Goal: Information Seeking & Learning: Find specific fact

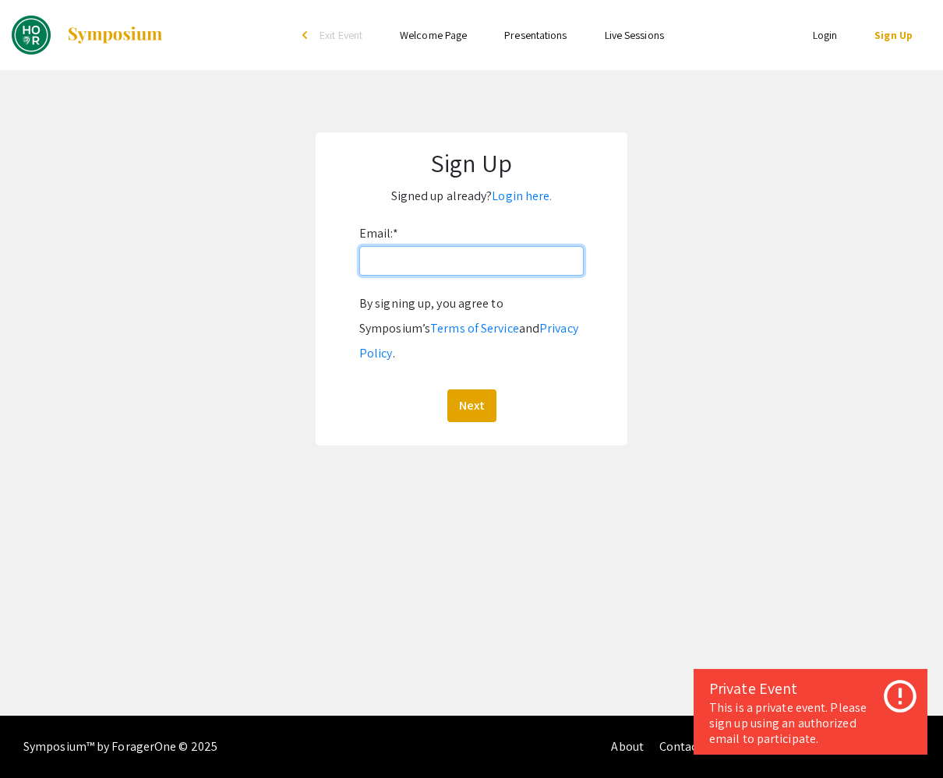
click at [463, 257] on input "Email: *" at bounding box center [471, 261] width 224 height 30
click at [495, 202] on link "Login here." at bounding box center [522, 196] width 60 height 16
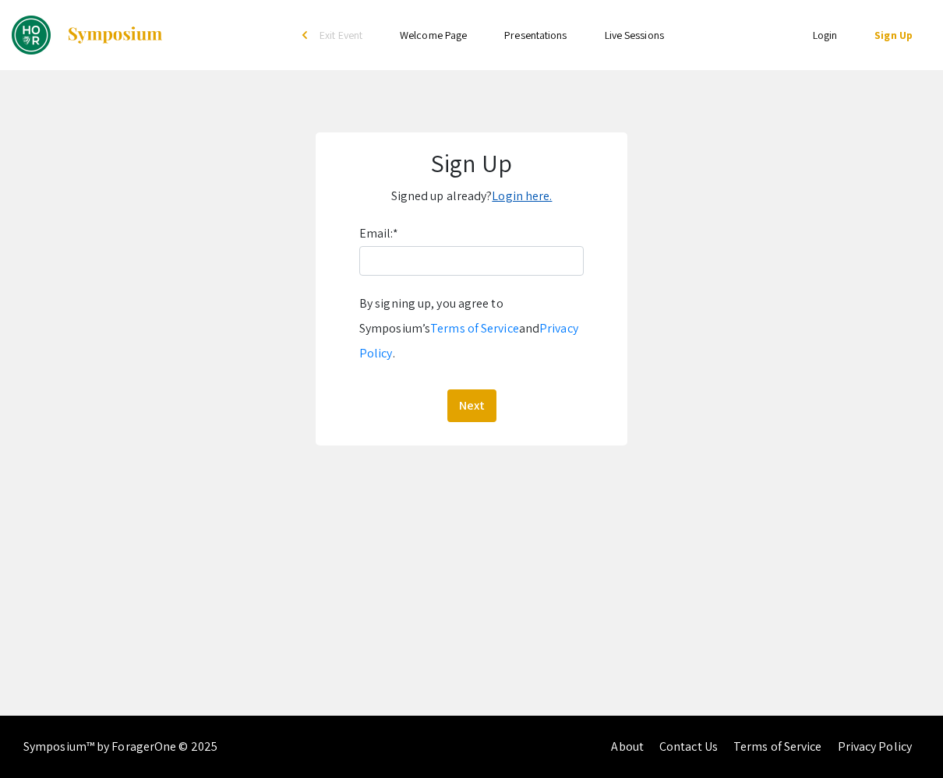
click at [521, 198] on link "Login here." at bounding box center [522, 196] width 60 height 16
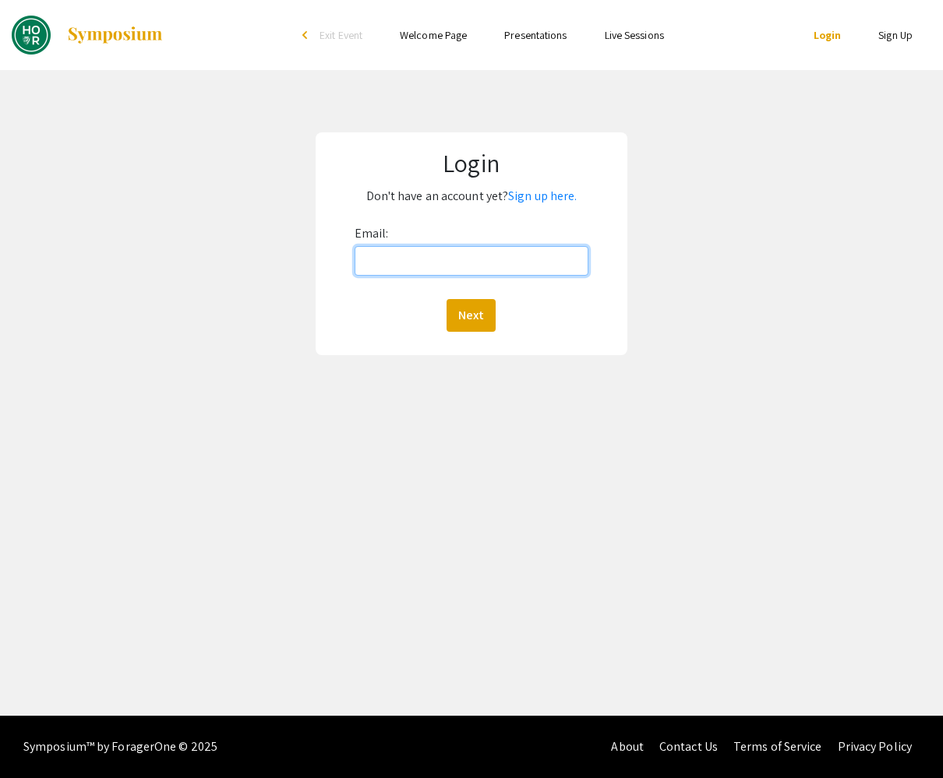
type input "[EMAIL_ADDRESS][DOMAIN_NAME]"
click at [471, 315] on button "Next" at bounding box center [470, 315] width 49 height 33
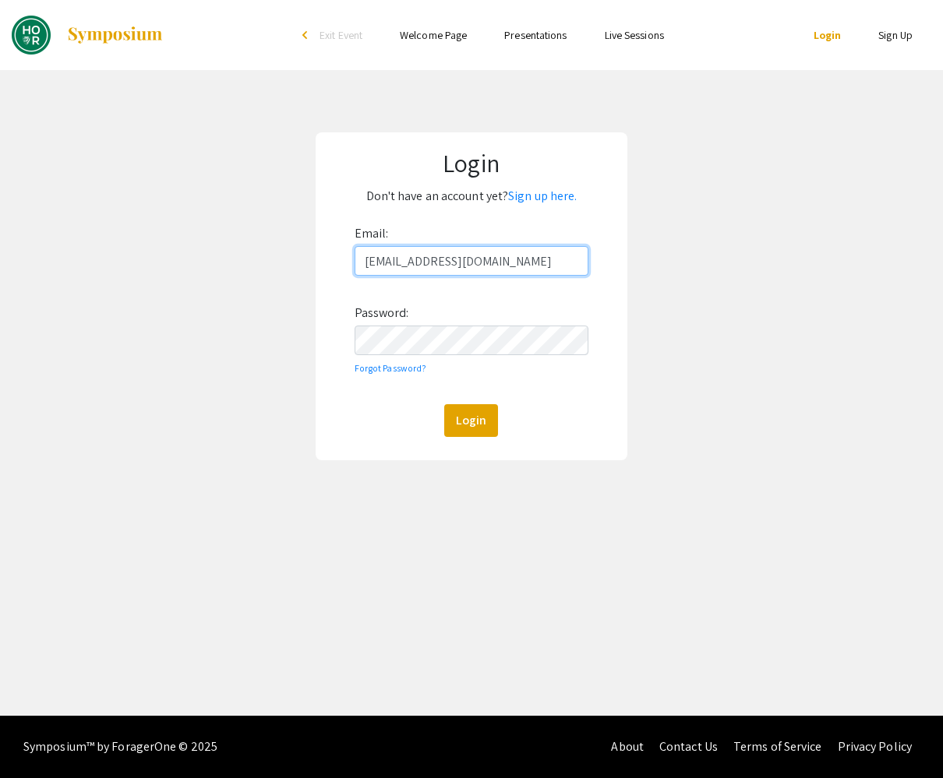
click at [471, 420] on button "Login" at bounding box center [471, 420] width 54 height 33
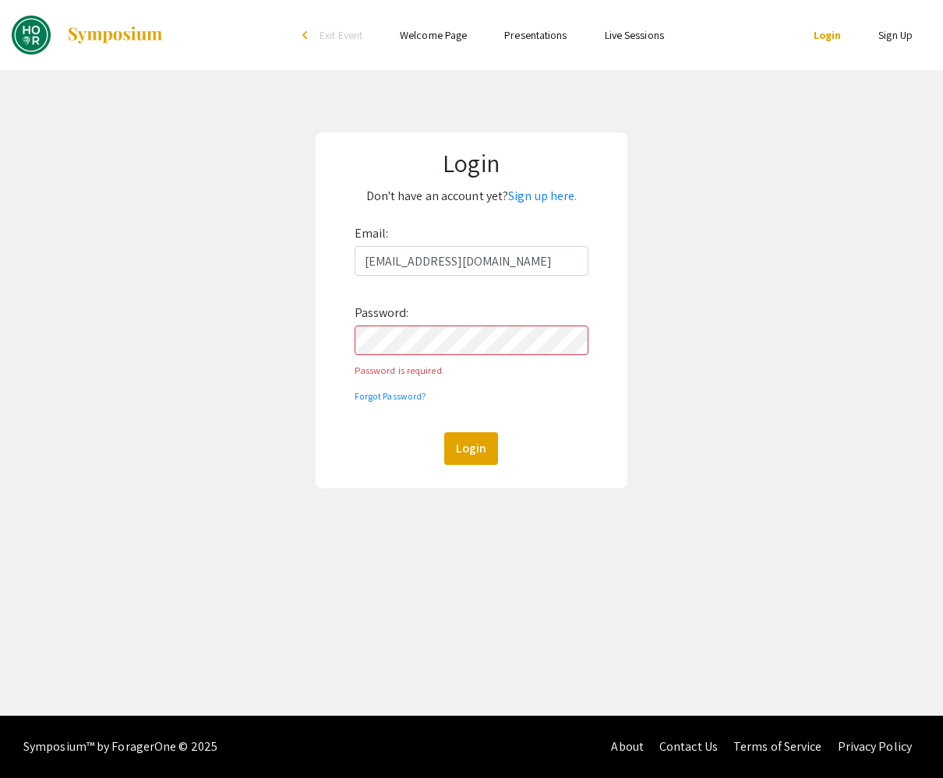
click at [471, 432] on button "Login" at bounding box center [471, 448] width 54 height 33
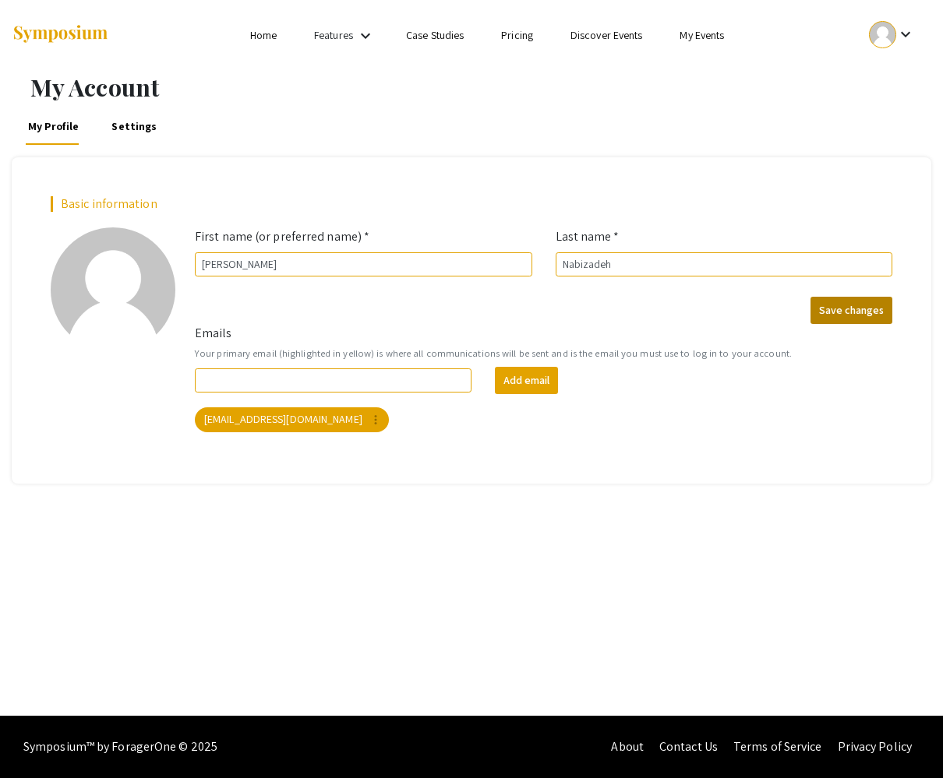
click at [841, 320] on button "Save changes" at bounding box center [851, 310] width 82 height 27
click at [704, 31] on link "My Events" at bounding box center [701, 35] width 44 height 14
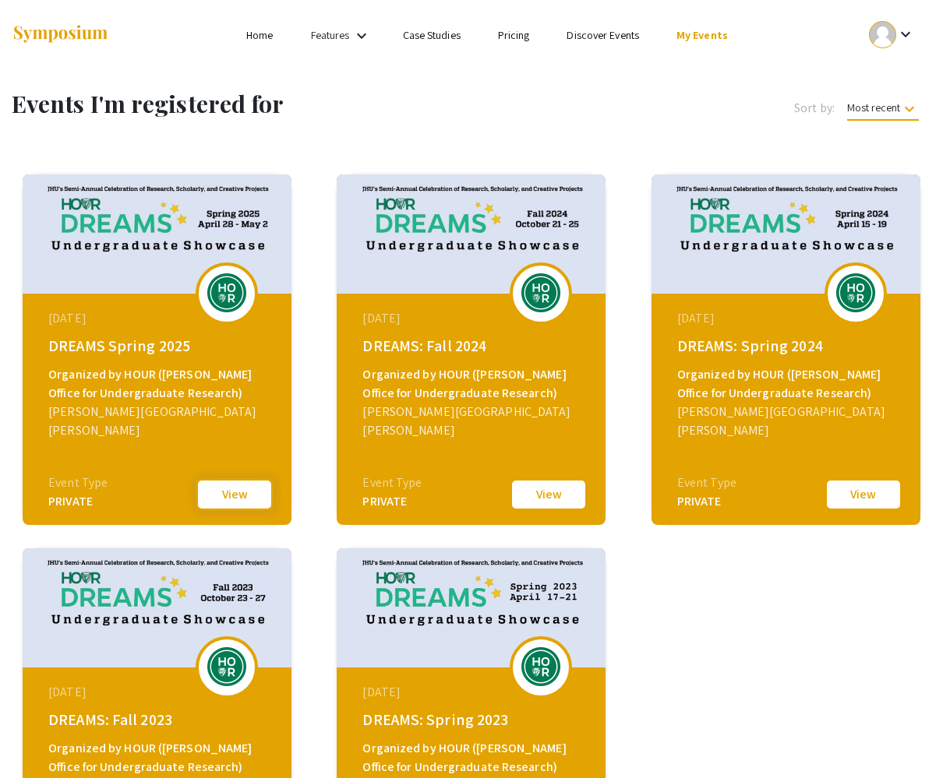
click at [220, 495] on button "View" at bounding box center [235, 494] width 78 height 33
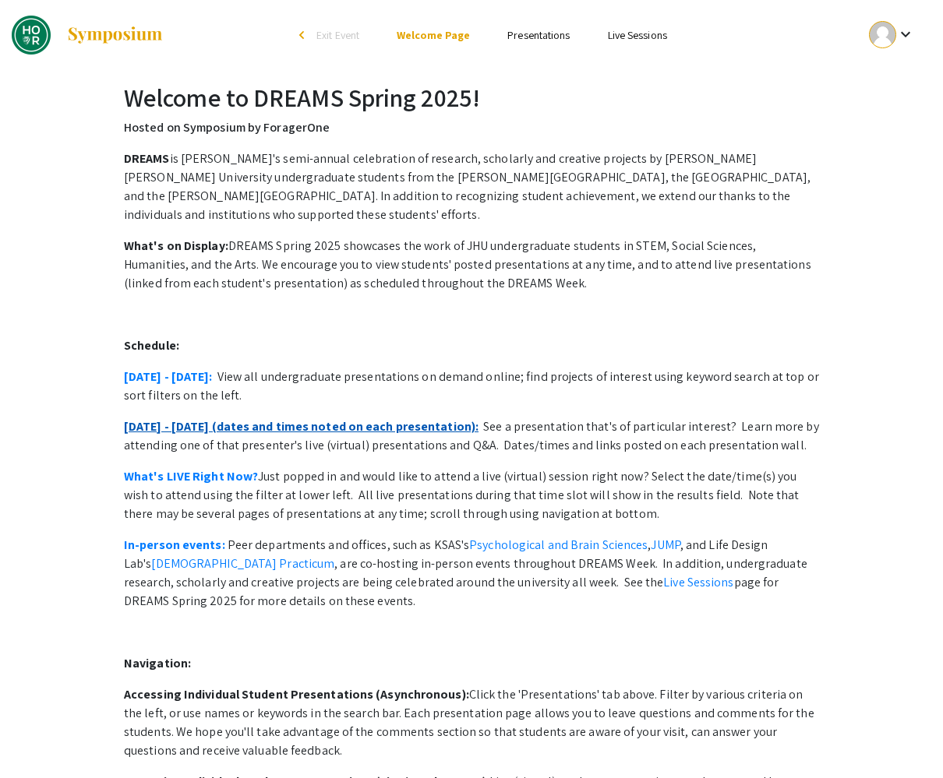
click at [180, 418] on link "[DATE] - [DATE] (dates and times noted on each presentation):" at bounding box center [301, 426] width 354 height 16
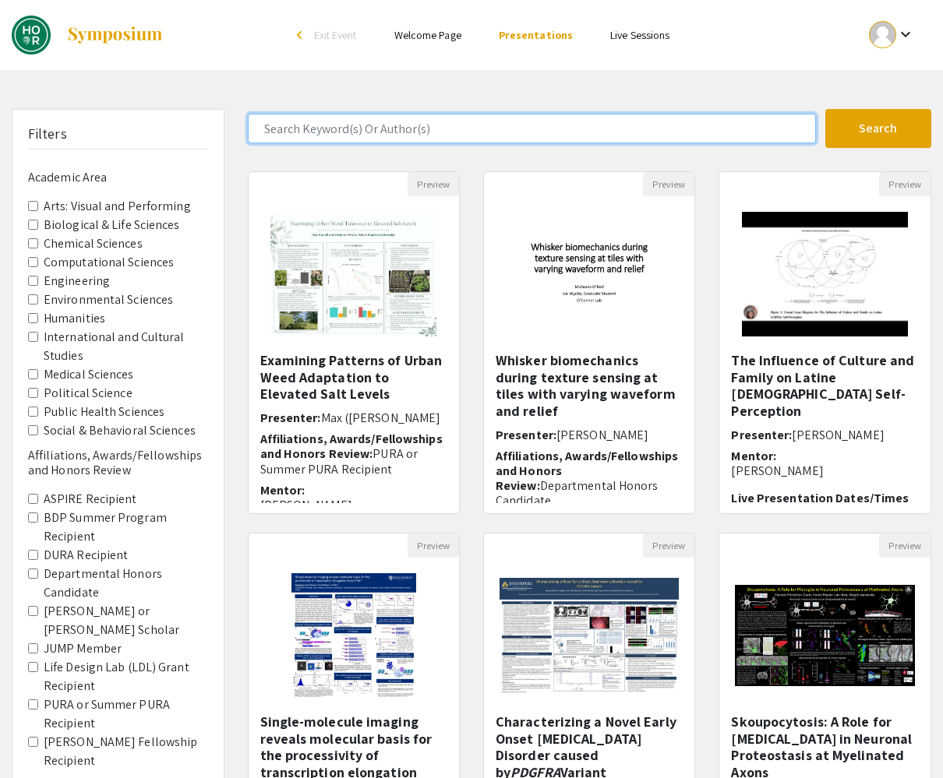
click at [363, 126] on input "Search Keyword(s) Or Author(s)" at bounding box center [532, 129] width 568 height 30
type input "danial"
click at [877, 129] on button "Search" at bounding box center [878, 128] width 106 height 39
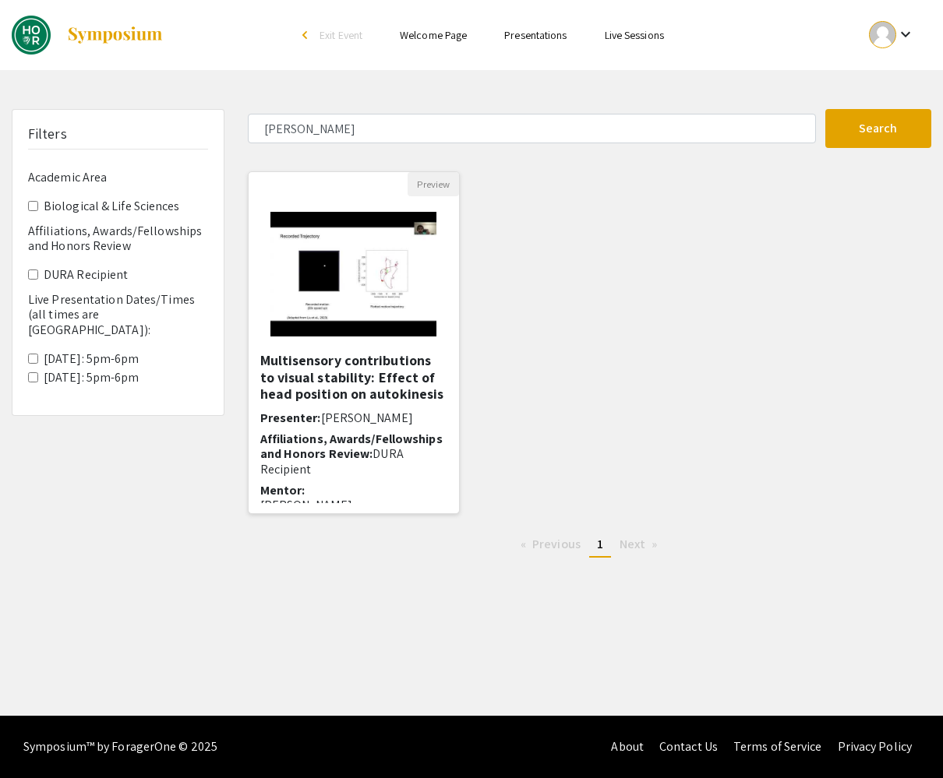
click at [325, 401] on h5 "Multisensory contributions to visual stability: Effect of head position on auto…" at bounding box center [353, 377] width 187 height 51
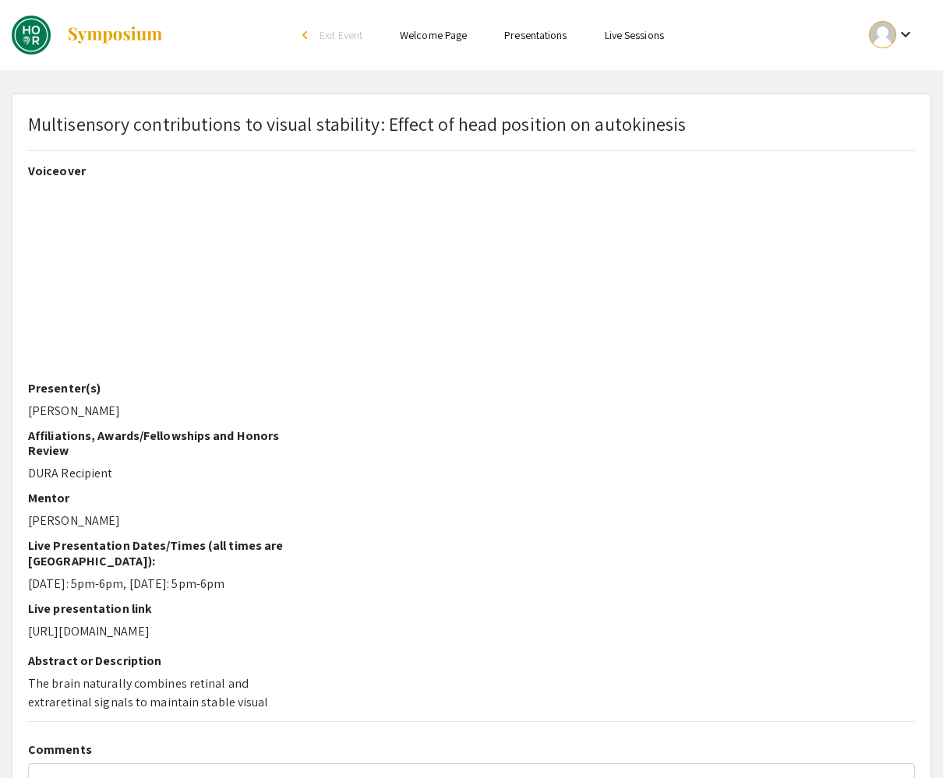
click at [336, 121] on span "Multisensory contributions to visual stability: Effect of head position on auto…" at bounding box center [357, 123] width 658 height 25
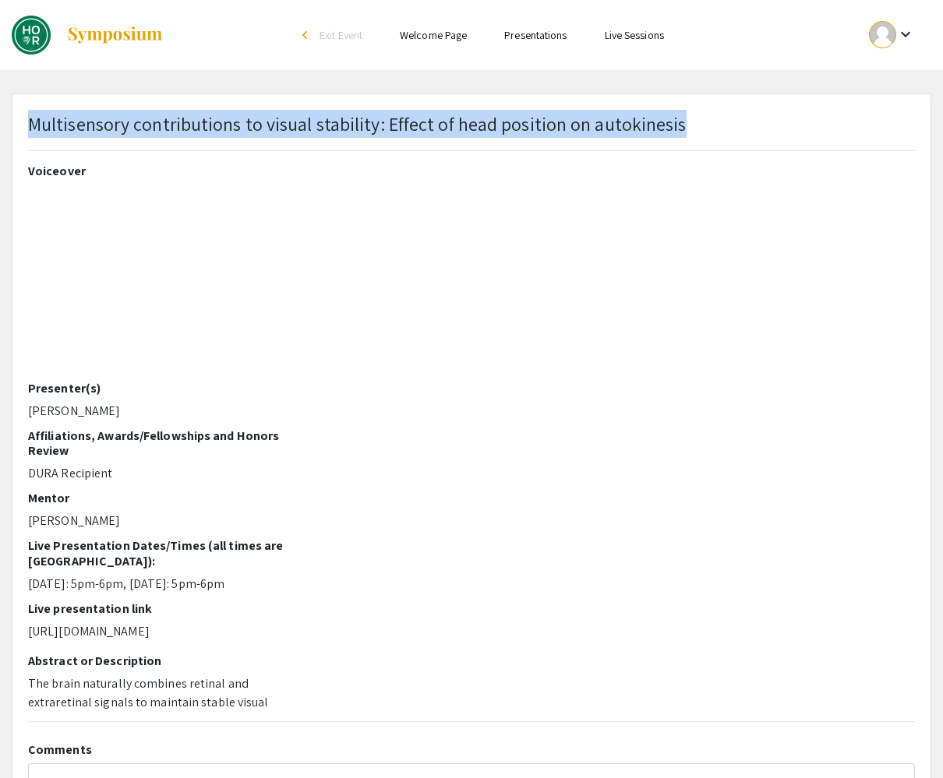
click at [336, 121] on span "Multisensory contributions to visual stability: Effect of head position on auto…" at bounding box center [357, 123] width 658 height 25
copy span "Multisensory contributions to visual stability: Effect of head position on auto…"
